Goal: Find specific page/section: Find specific page/section

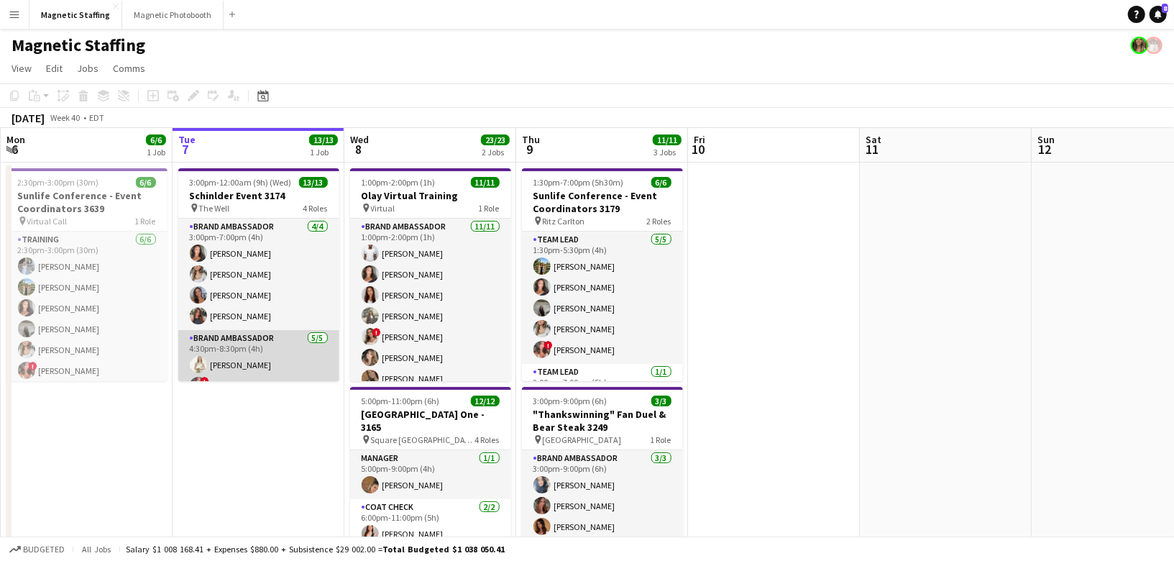
scroll to position [220, 0]
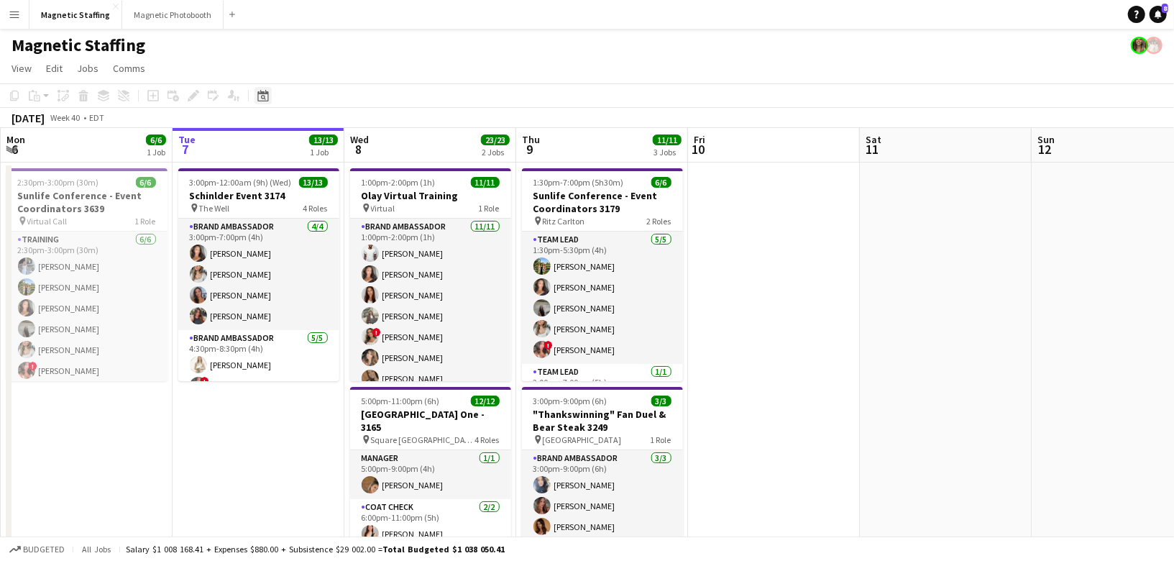
click at [265, 100] on icon "Date picker" at bounding box center [263, 96] width 12 height 12
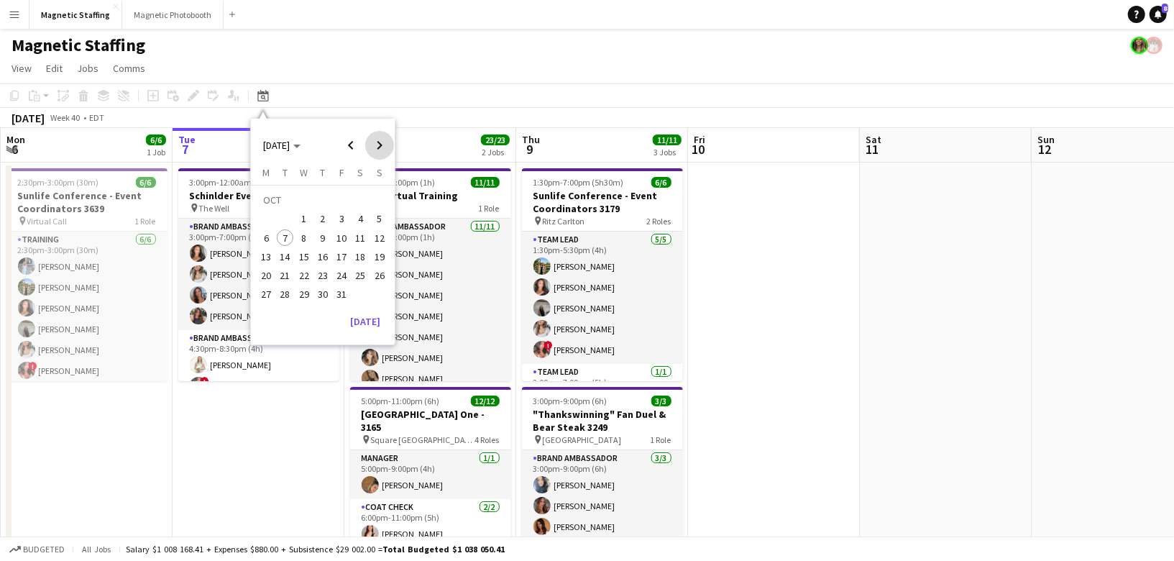
click at [383, 145] on span "Next month" at bounding box center [379, 145] width 29 height 29
click at [305, 221] on span "5" at bounding box center [304, 222] width 17 height 17
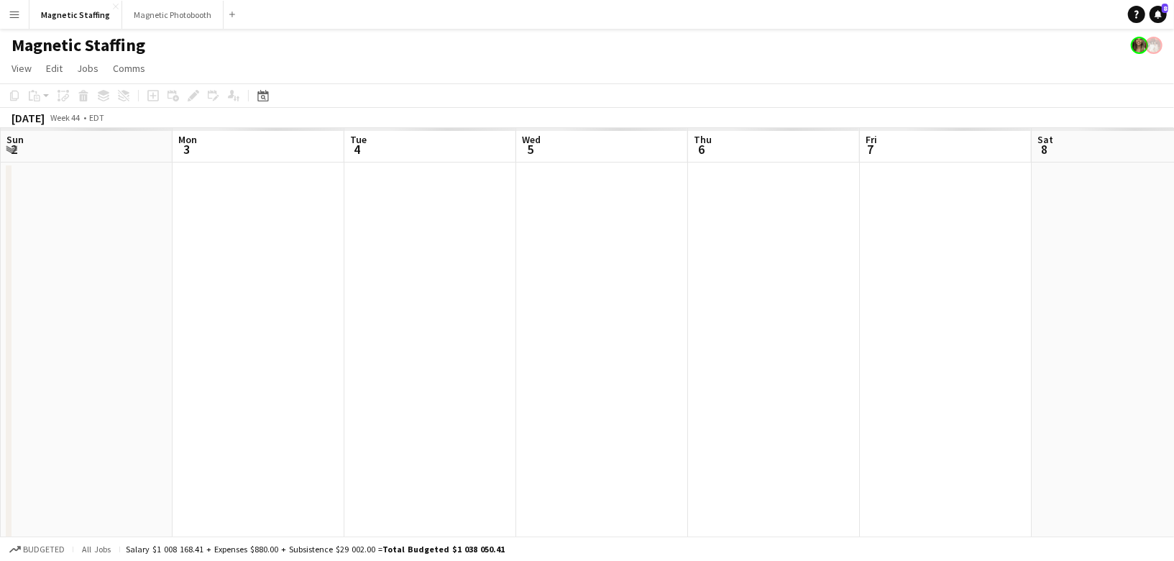
scroll to position [0, 494]
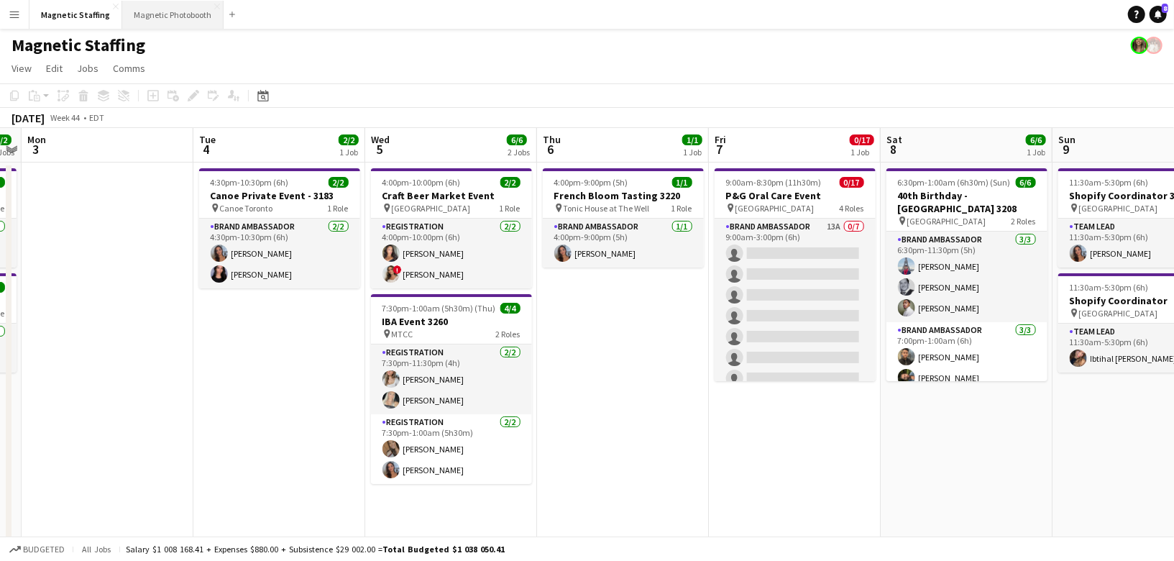
click at [140, 17] on button "Magnetic Photobooth Close" at bounding box center [172, 15] width 101 height 28
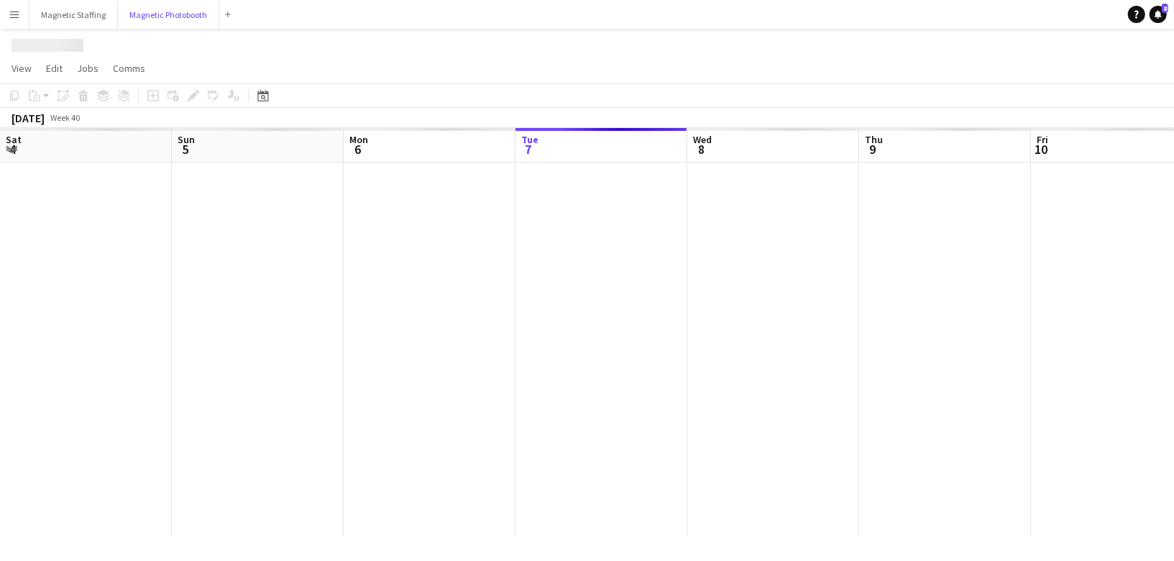
scroll to position [0, 343]
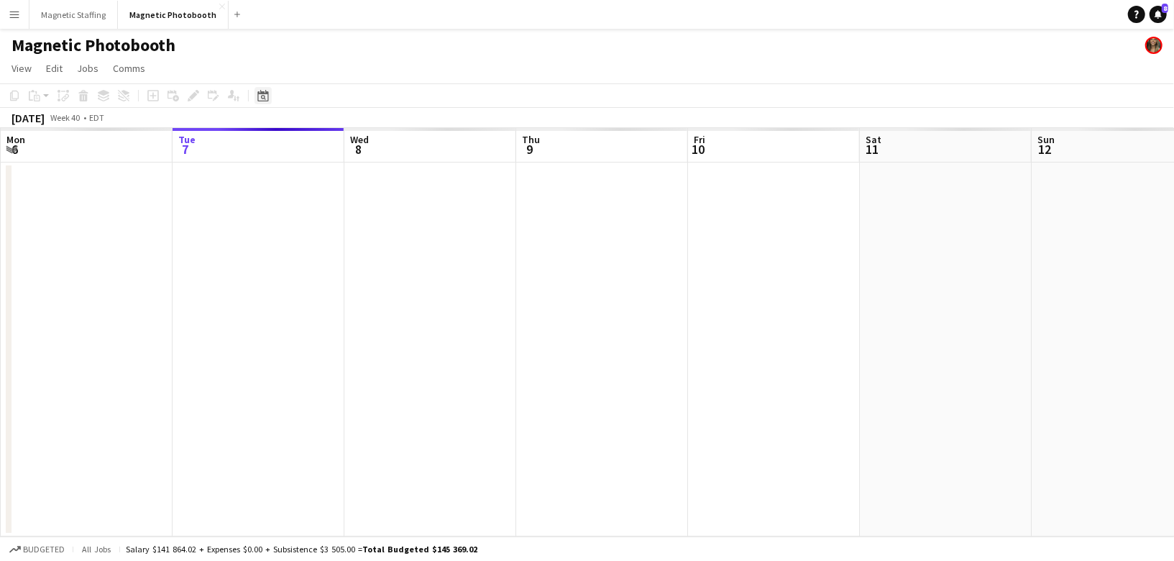
click at [267, 97] on icon "Date picker" at bounding box center [263, 96] width 12 height 12
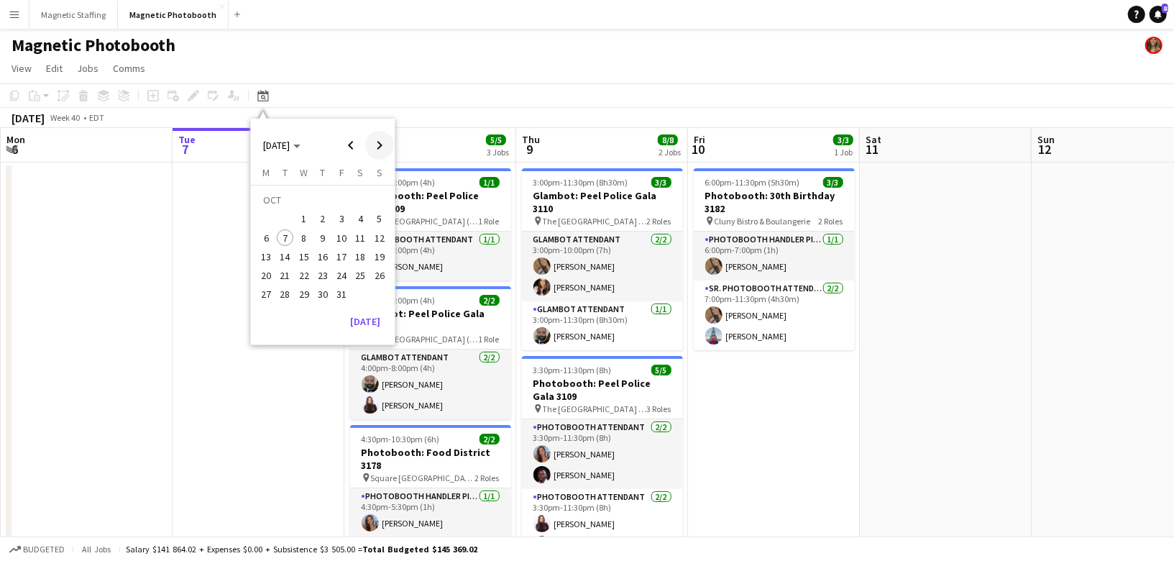
click at [377, 144] on span "Next month" at bounding box center [379, 145] width 29 height 29
click at [351, 143] on span "Previous month" at bounding box center [351, 145] width 29 height 29
click at [352, 256] on span "18" at bounding box center [360, 256] width 17 height 17
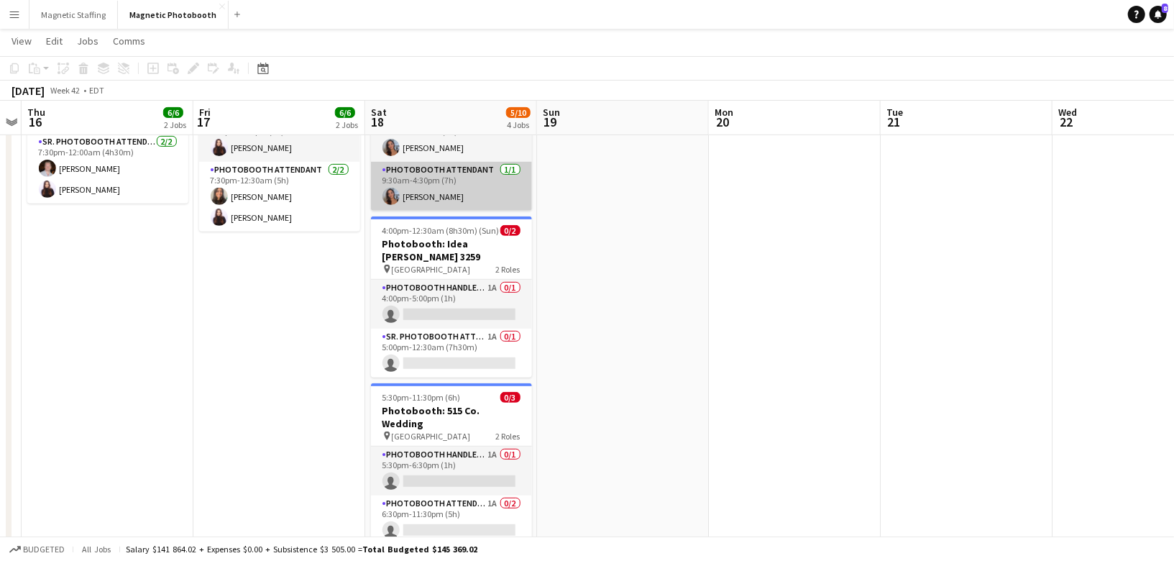
scroll to position [394, 0]
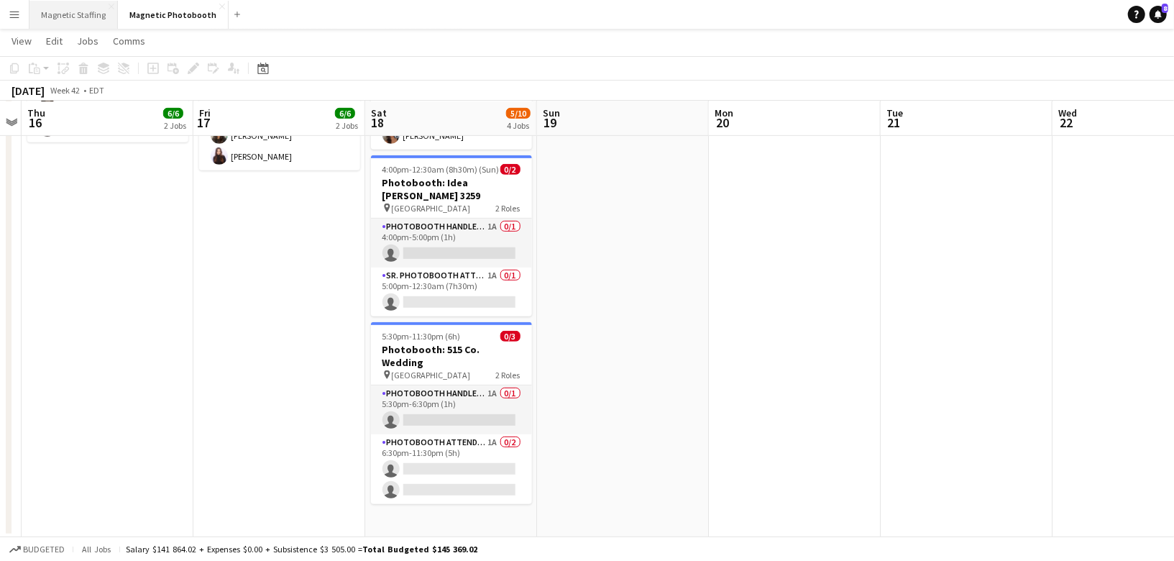
click at [81, 18] on button "Magnetic Staffing Close" at bounding box center [73, 15] width 88 height 28
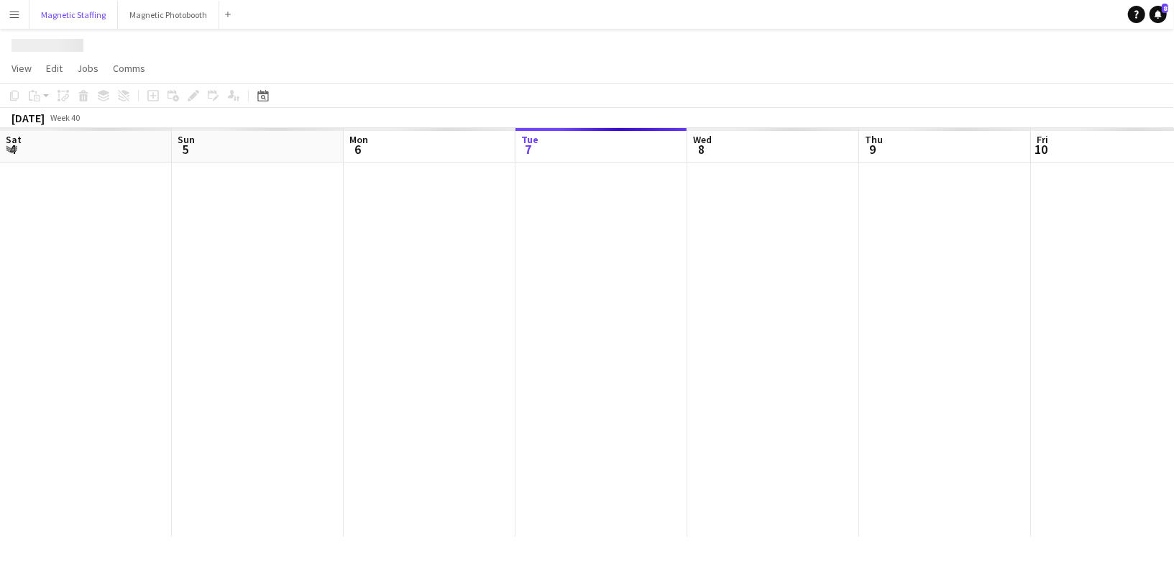
scroll to position [0, 343]
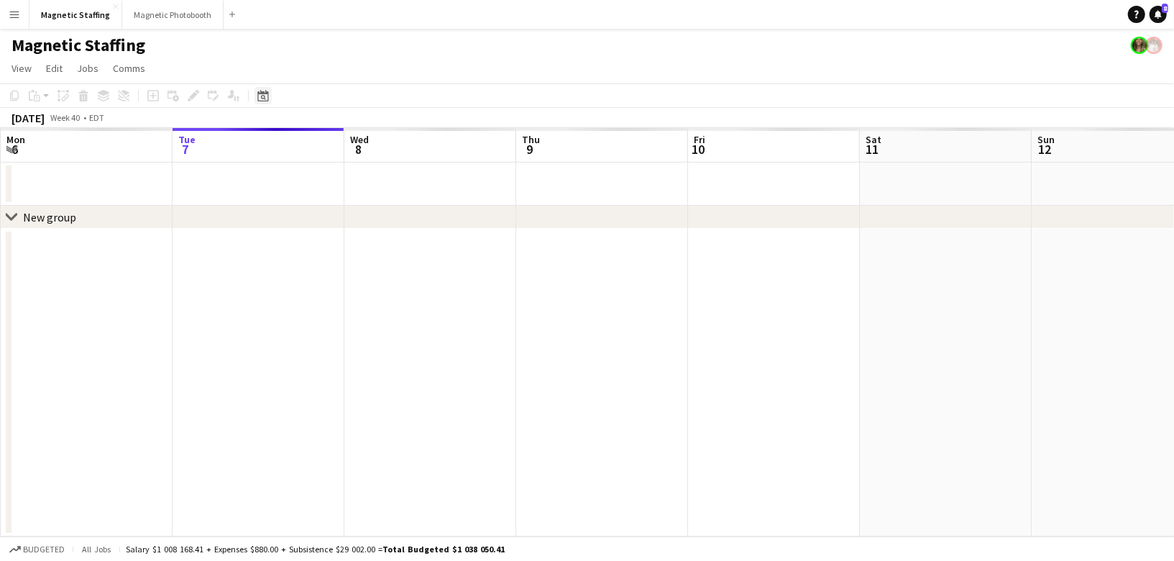
click at [260, 95] on icon "Date picker" at bounding box center [263, 96] width 12 height 12
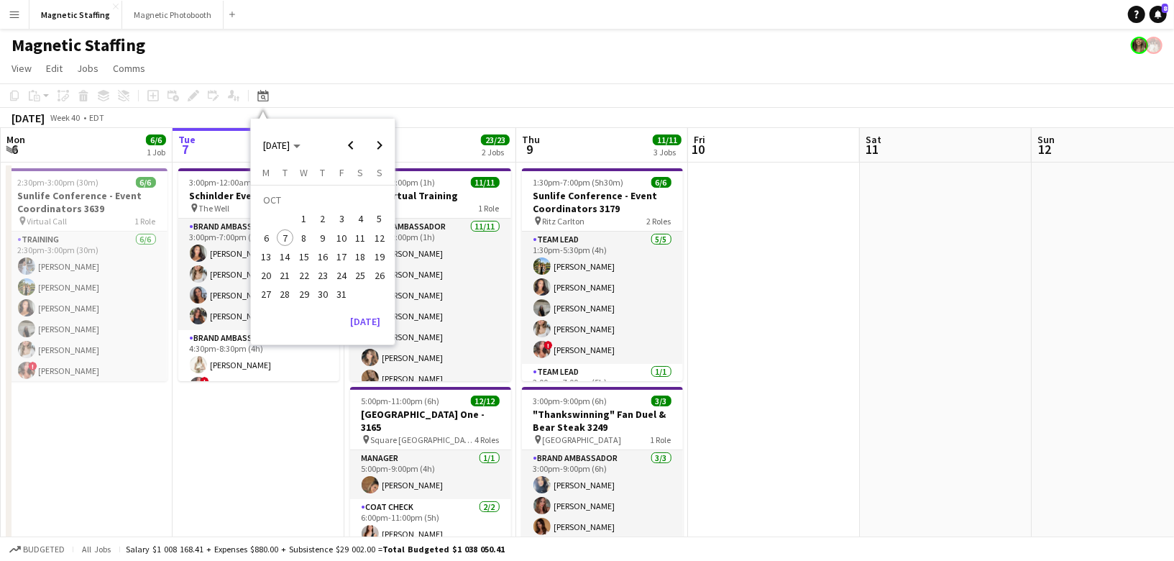
click at [359, 257] on span "18" at bounding box center [360, 256] width 17 height 17
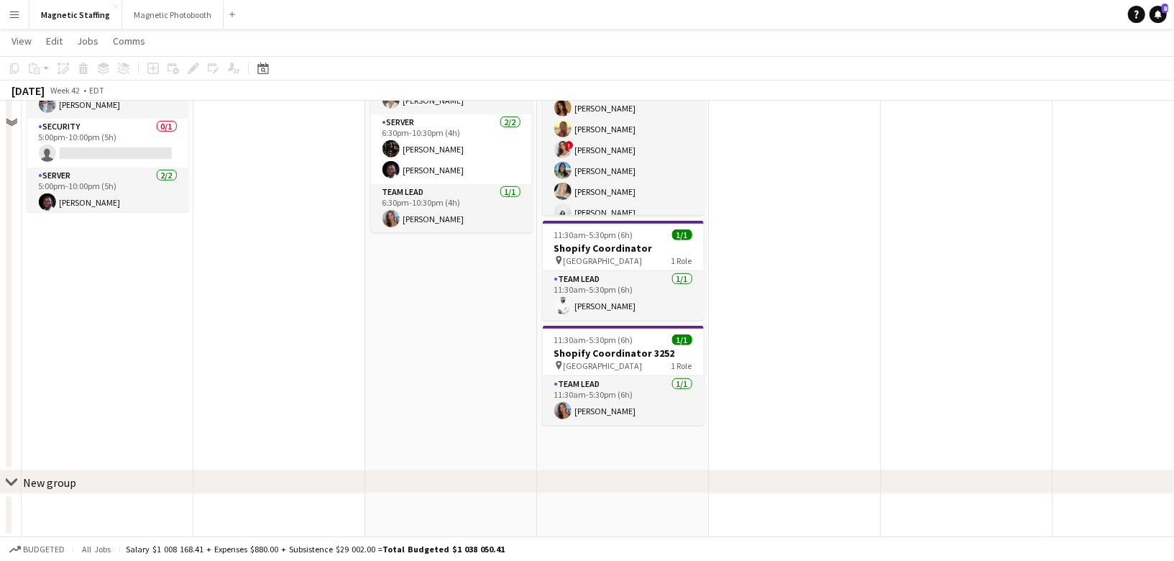
scroll to position [0, 0]
